Goal: Information Seeking & Learning: Understand process/instructions

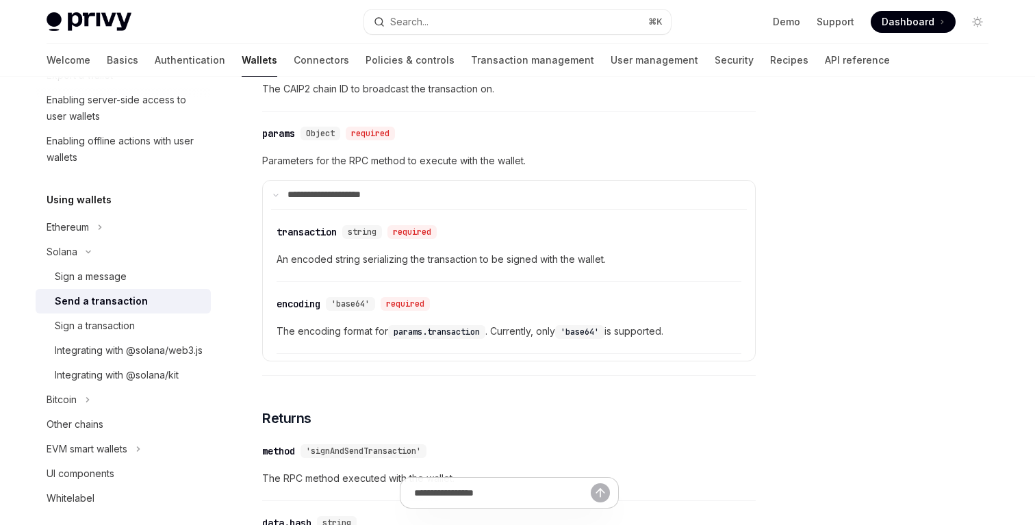
scroll to position [996, 0]
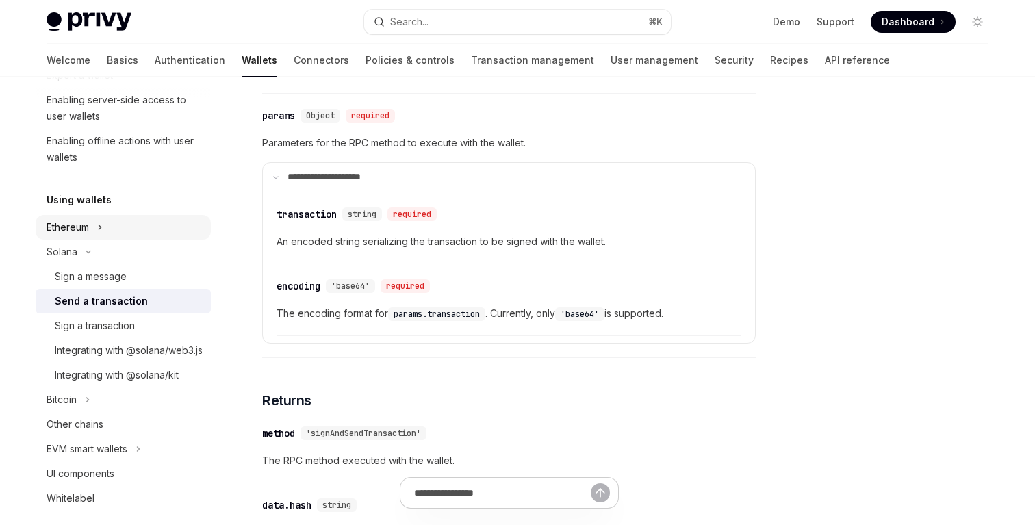
click at [108, 233] on button "Ethereum" at bounding box center [123, 227] width 175 height 25
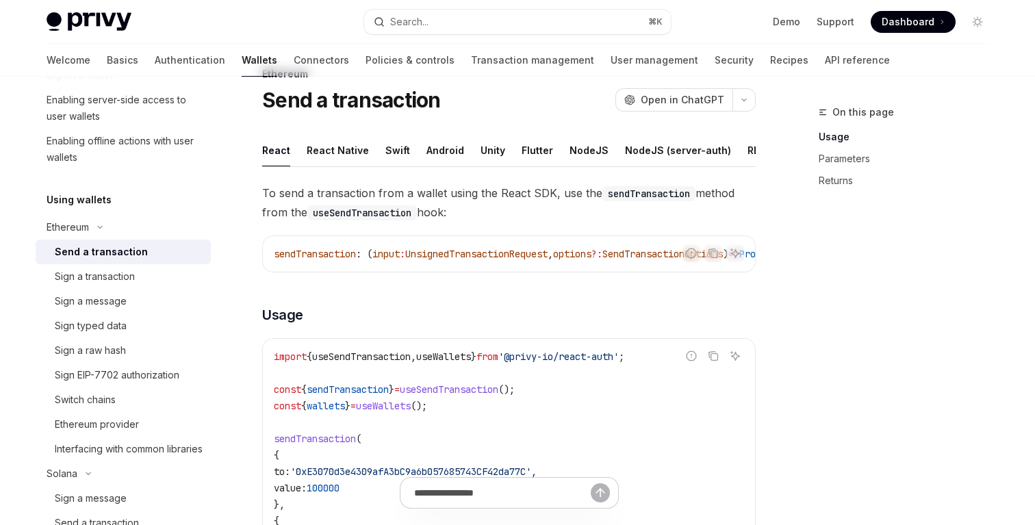
scroll to position [44, 0]
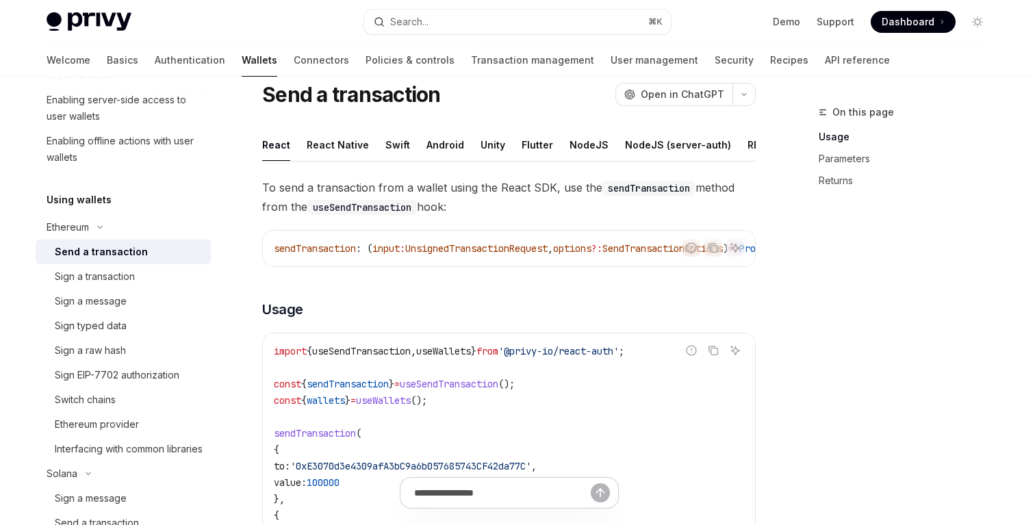
click at [723, 155] on ul "React React Native Swift Android Unity Flutter NodeJS NodeJS (server-auth) REST…" at bounding box center [509, 145] width 494 height 33
click at [748, 140] on div "REST API" at bounding box center [769, 145] width 43 height 32
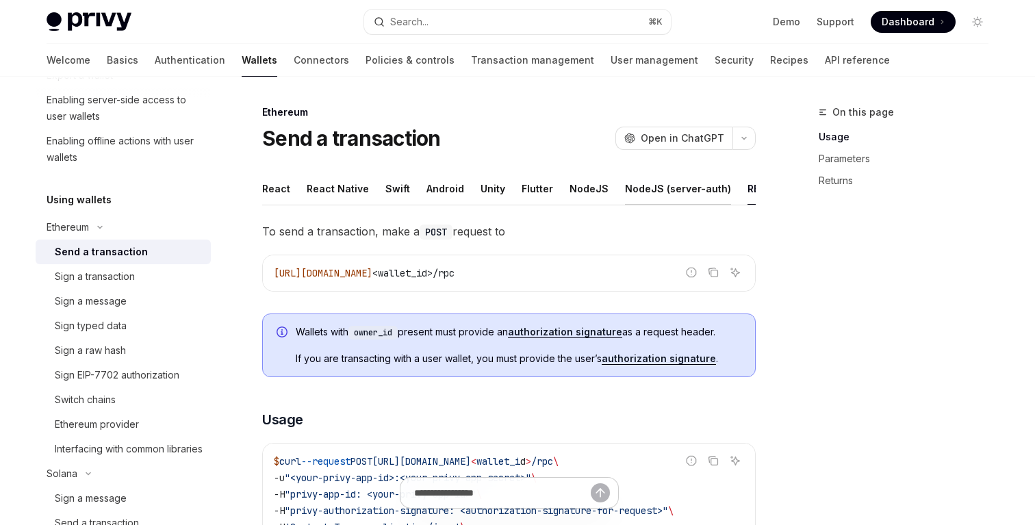
click at [687, 190] on div "NodeJS (server-auth)" at bounding box center [678, 189] width 106 height 32
type textarea "*"
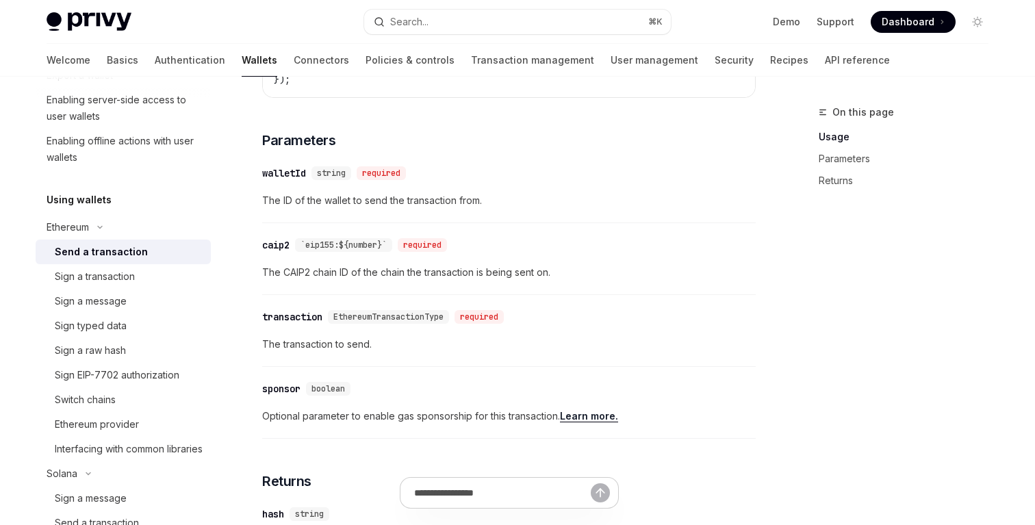
scroll to position [601, 0]
